Goal: Task Accomplishment & Management: Complete application form

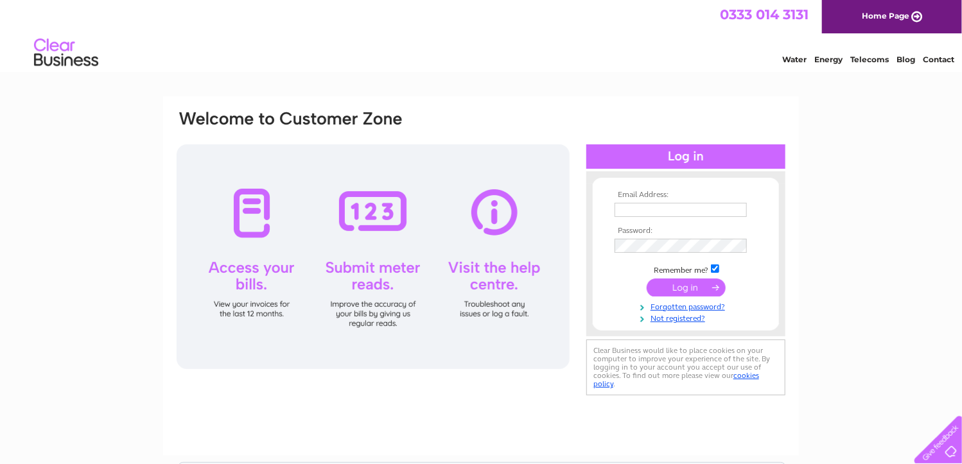
click at [917, 210] on div "Email Address: Password:" at bounding box center [481, 385] width 962 height 579
click at [722, 208] on input "text" at bounding box center [680, 210] width 132 height 14
click at [670, 320] on link "Not registered?" at bounding box center [687, 319] width 146 height 12
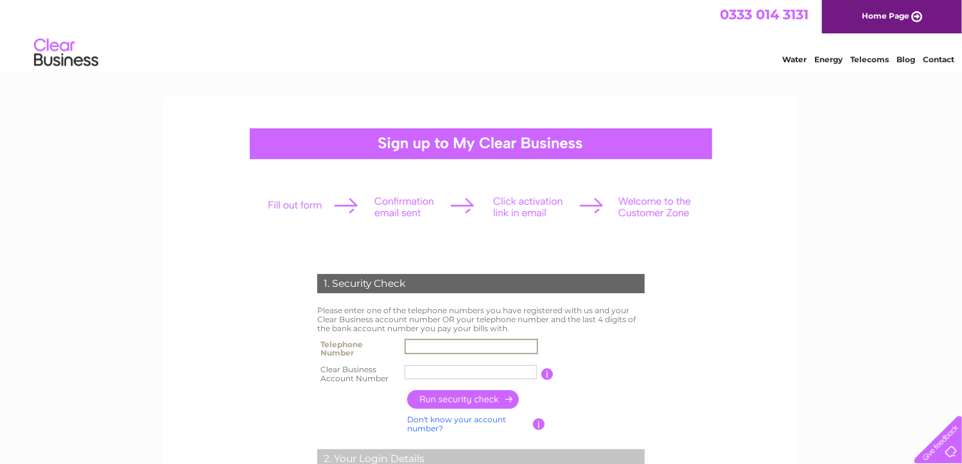
click at [520, 343] on input "text" at bounding box center [471, 346] width 134 height 15
type input "07850504553"
type input "Scrapanti"
click at [488, 372] on input "Scrapanti" at bounding box center [471, 372] width 134 height 15
drag, startPoint x: 473, startPoint y: 369, endPoint x: 352, endPoint y: 374, distance: 121.4
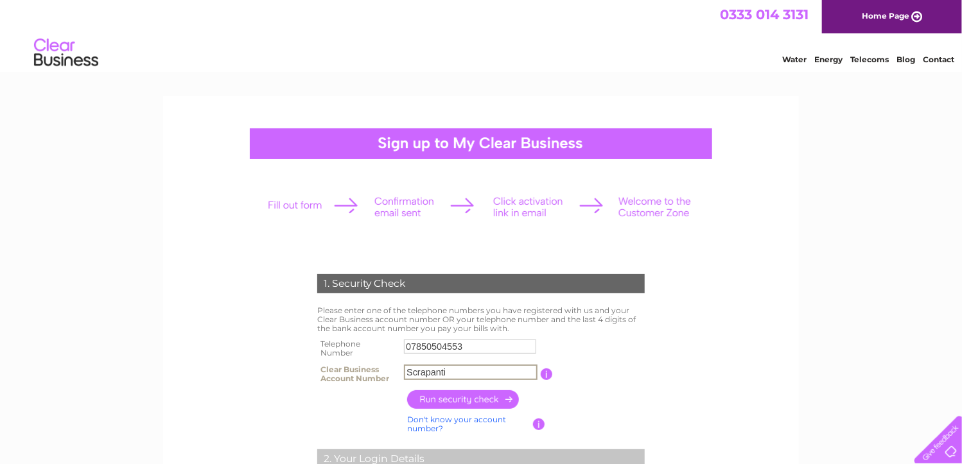
click at [352, 374] on tr "Clear Business Account Number Scrapanti You will find your account number on th…" at bounding box center [481, 374] width 334 height 26
type input "C"
type input "30305731"
click at [478, 397] on input "button" at bounding box center [463, 399] width 113 height 19
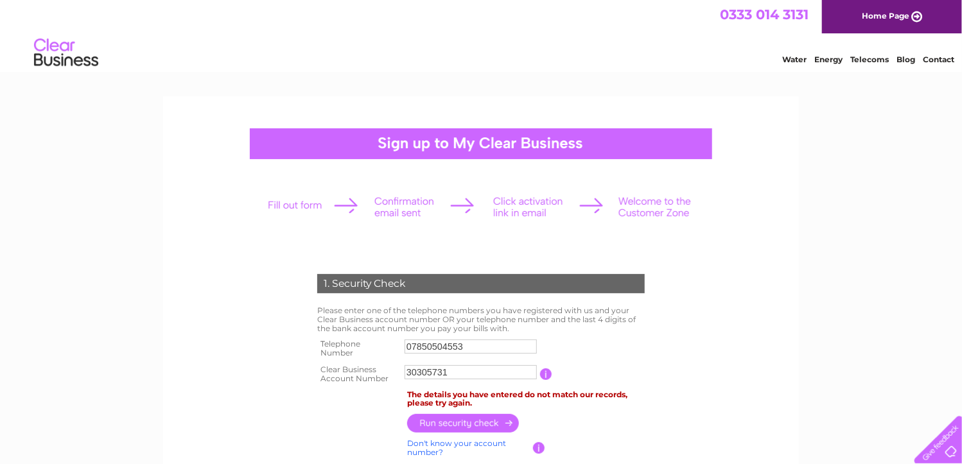
click at [584, 420] on td at bounding box center [526, 423] width 244 height 25
click at [479, 348] on input "07850504553" at bounding box center [470, 347] width 132 height 14
click at [788, 280] on div "1. Security Check Please enter one of the telephone numbers you have registered…" at bounding box center [481, 431] width 636 height 670
